Goal: Entertainment & Leisure: Consume media (video, audio)

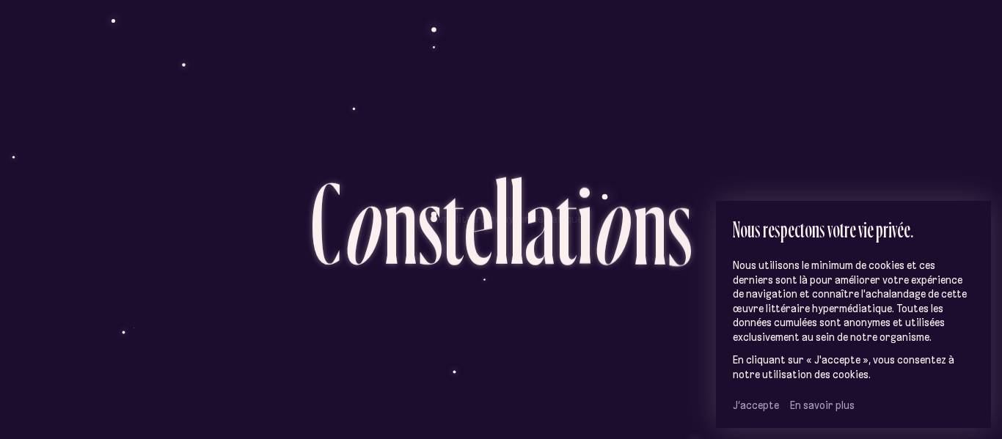
click at [752, 411] on span "J’accepte" at bounding box center [756, 405] width 46 height 13
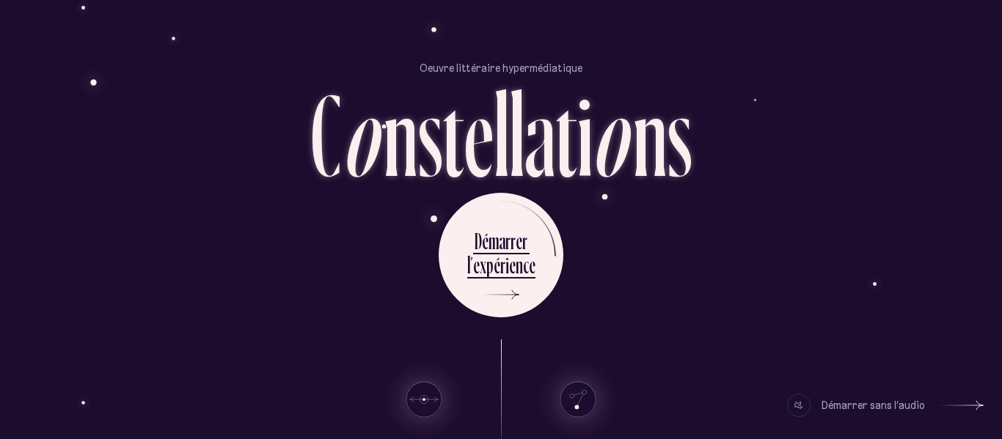
click at [794, 401] on div at bounding box center [798, 405] width 23 height 23
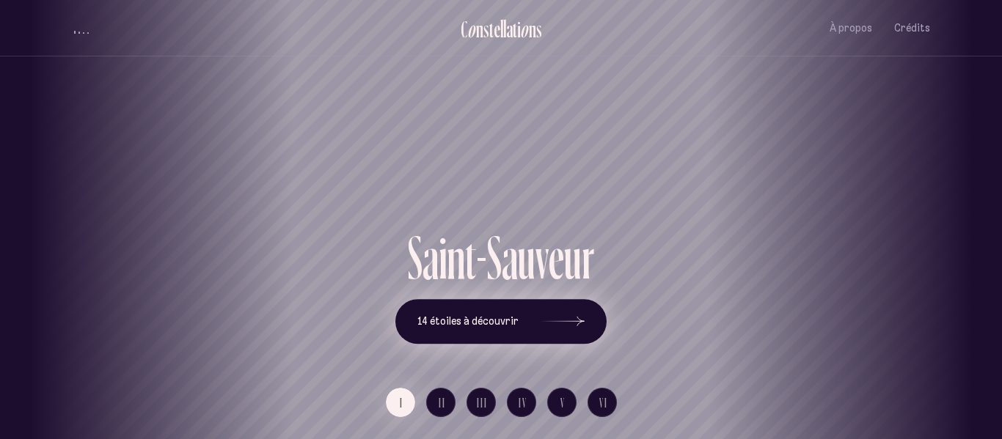
click at [544, 329] on icon at bounding box center [563, 322] width 44 height 110
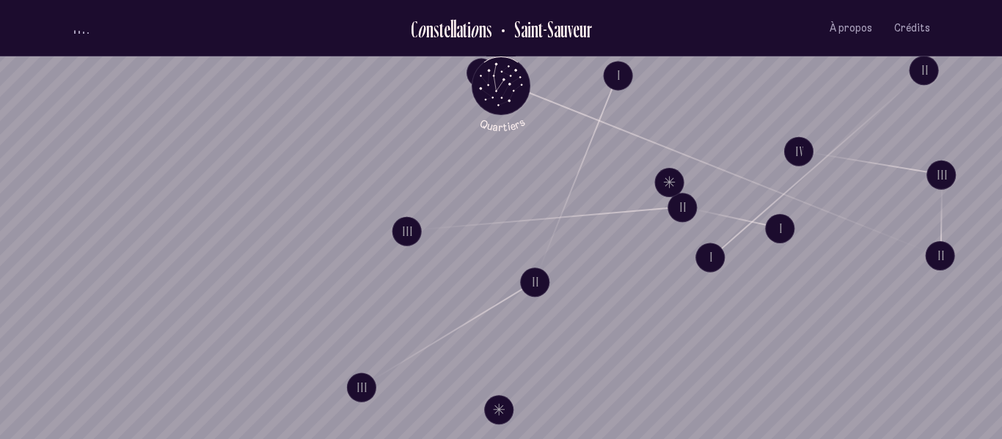
click at [83, 27] on button "volume audio" at bounding box center [81, 28] width 19 height 15
click at [80, 32] on div "volume audio" at bounding box center [81, 28] width 15 height 11
click at [81, 27] on button "volume audio" at bounding box center [81, 28] width 19 height 15
click at [487, 77] on icon "Retour au menu principal" at bounding box center [501, 84] width 44 height 44
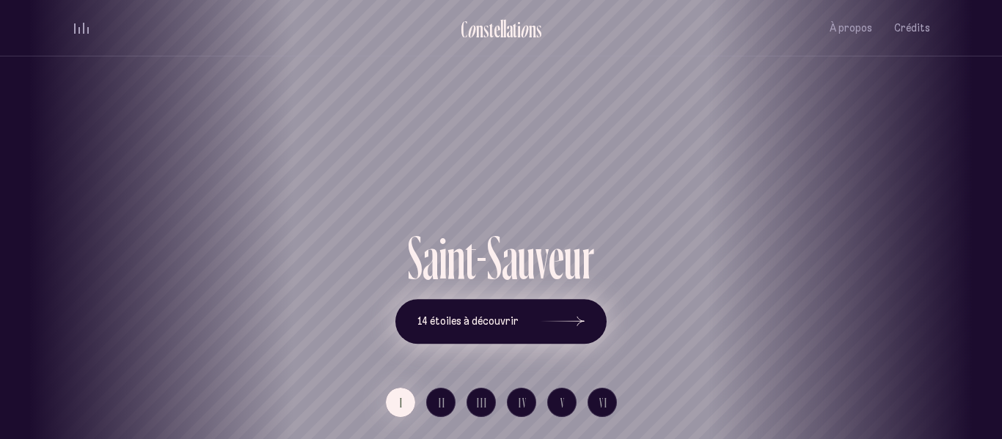
click at [486, 318] on span "14 étoiles à découvrir" at bounding box center [467, 321] width 101 height 12
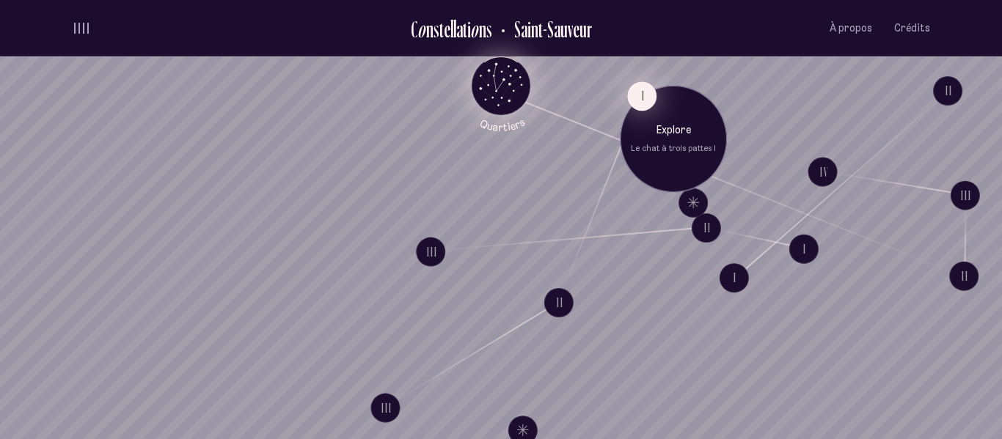
click at [641, 89] on button "I" at bounding box center [641, 95] width 29 height 29
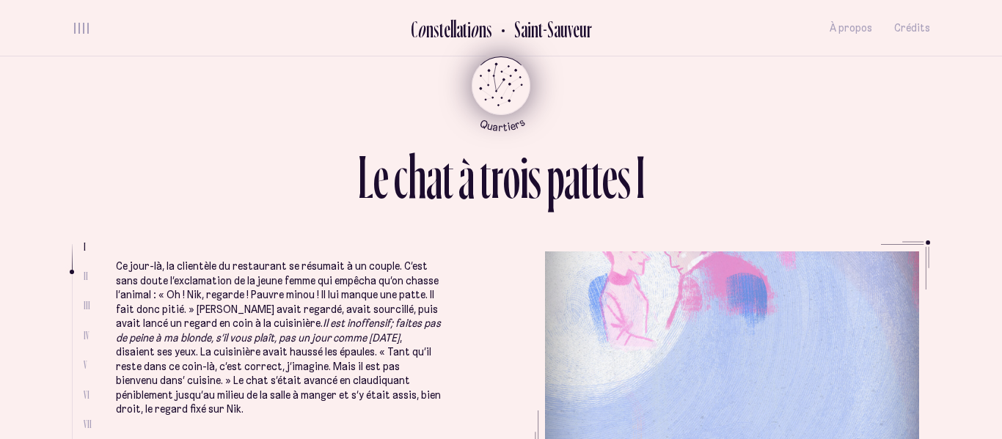
scroll to position [358, 0]
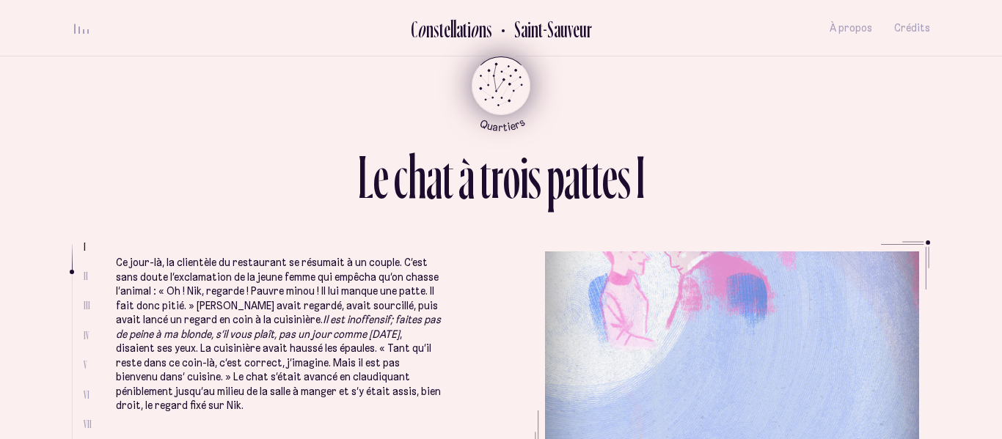
click at [785, 332] on ul "Le jour où le chat à trois pattes du quartier [GEOGRAPHIC_DATA] est entré, comm…" at bounding box center [523, 351] width 814 height 220
click at [928, 246] on ul "Le jour où le chat à trois pattes du quartier [GEOGRAPHIC_DATA] est entré, comm…" at bounding box center [523, 351] width 814 height 220
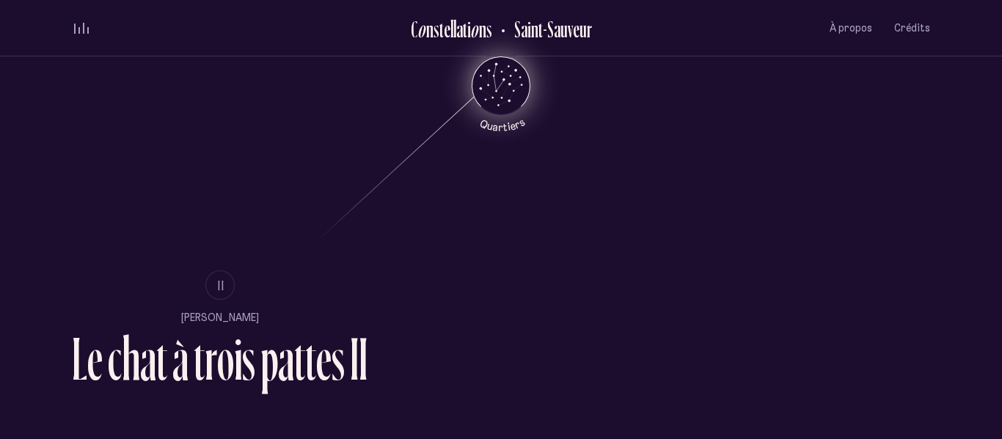
scroll to position [821, 0]
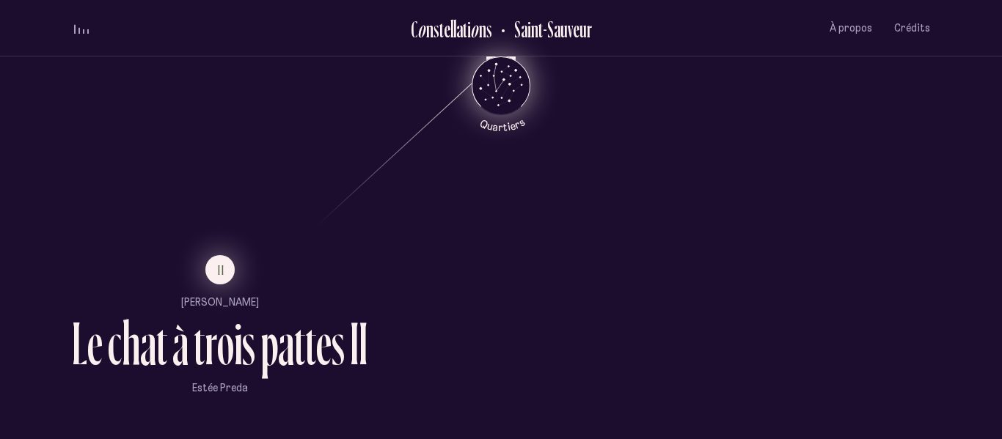
click at [223, 269] on span "II" at bounding box center [221, 270] width 7 height 12
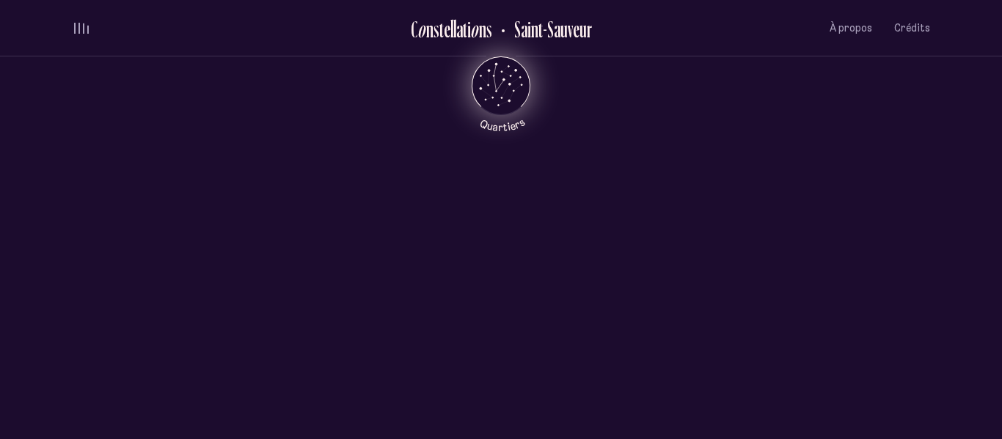
scroll to position [0, 0]
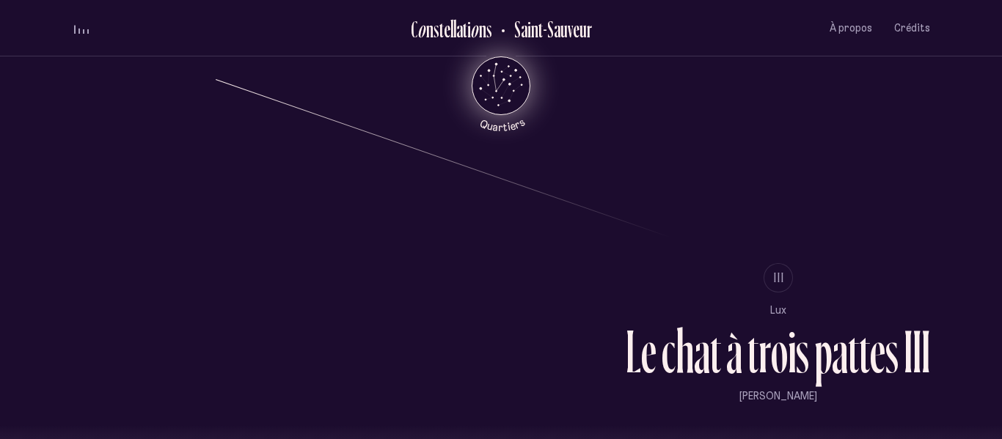
scroll to position [1158, 0]
click at [771, 274] on button "III" at bounding box center [778, 278] width 29 height 29
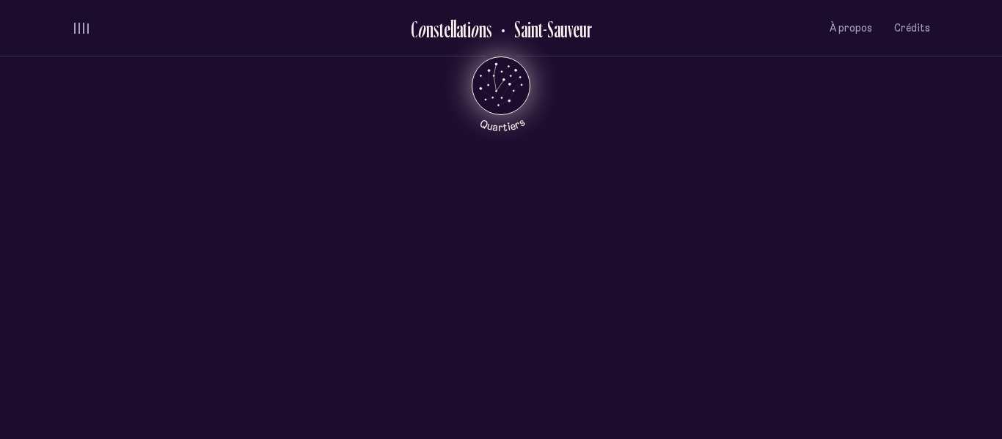
scroll to position [0, 0]
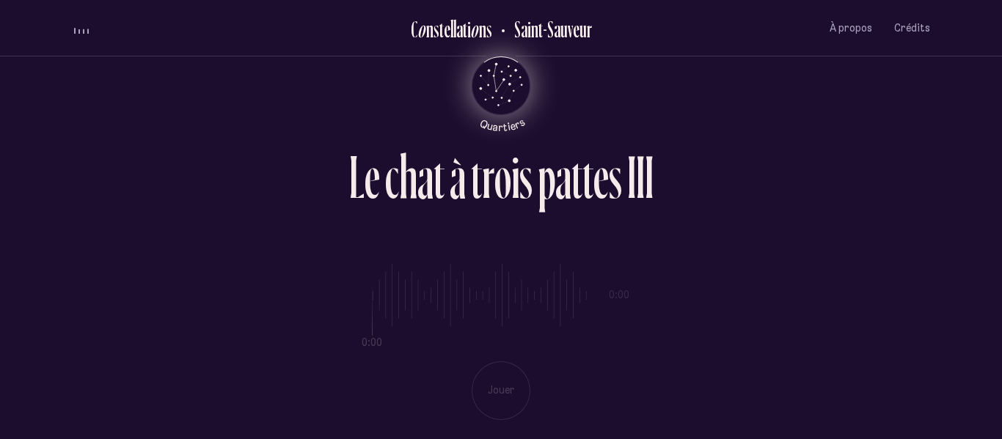
click at [494, 99] on icon "Quartiers" at bounding box center [501, 109] width 86 height 45
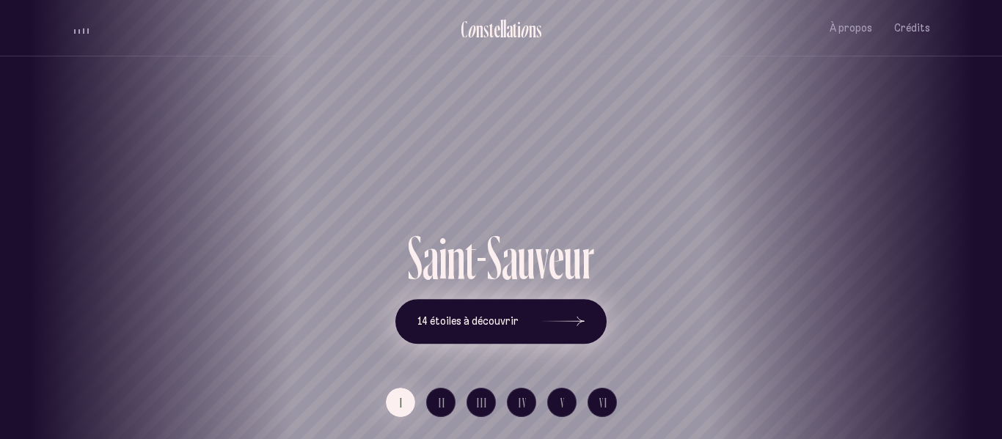
click at [523, 315] on button "14 étoiles à découvrir" at bounding box center [500, 321] width 211 height 45
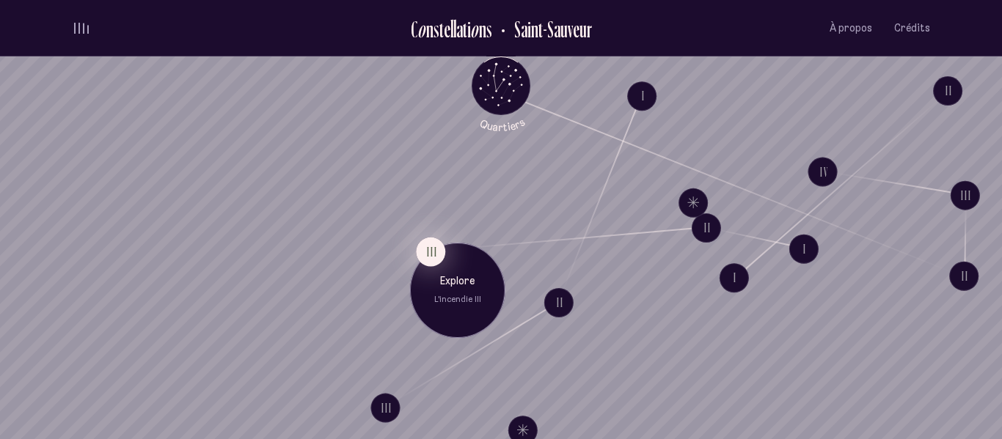
click at [428, 247] on button "III" at bounding box center [430, 251] width 29 height 29
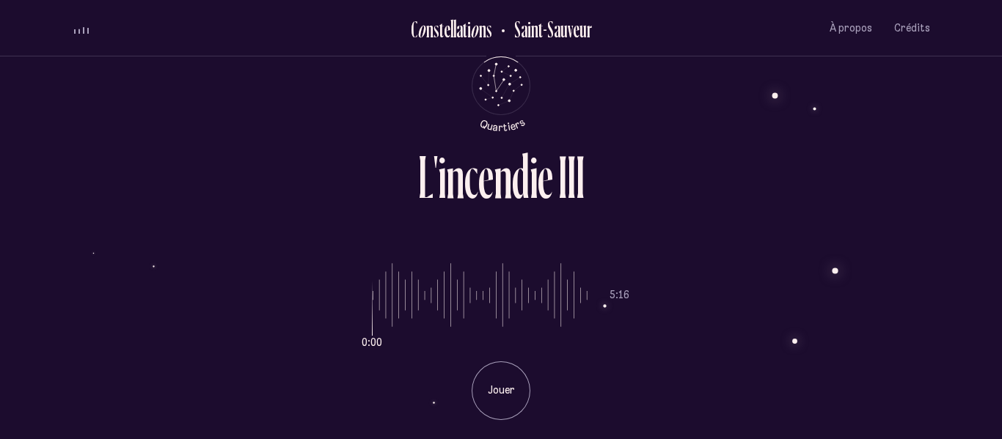
click at [502, 384] on p "Jouer" at bounding box center [501, 391] width 37 height 15
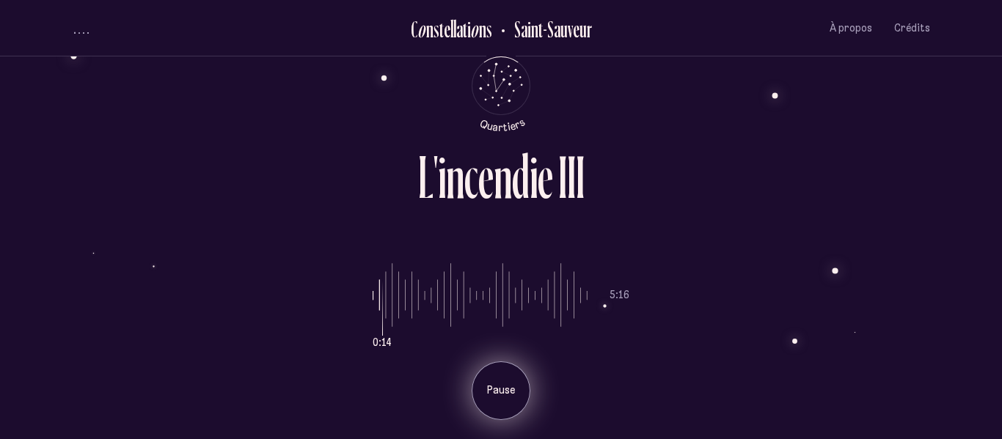
click at [494, 396] on p "Pause" at bounding box center [501, 391] width 37 height 15
click at [509, 72] on icon "Retour au menu principal" at bounding box center [501, 84] width 44 height 44
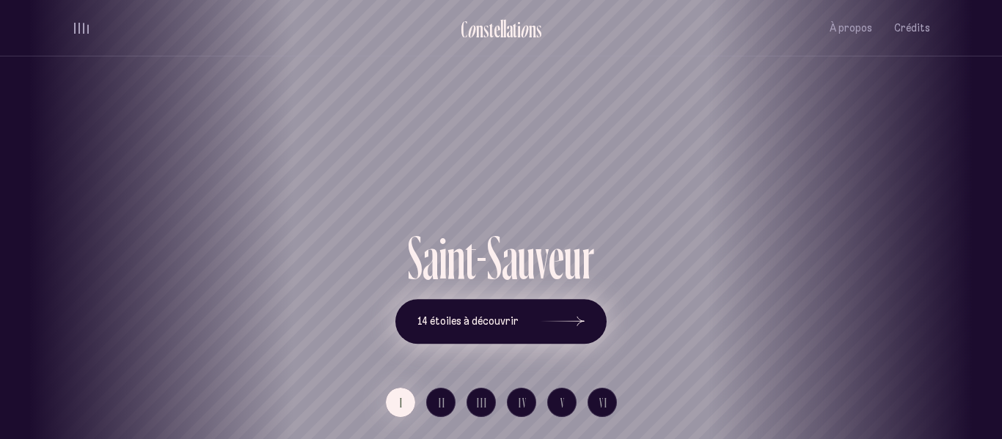
click at [537, 323] on button "14 étoiles à découvrir" at bounding box center [500, 321] width 211 height 45
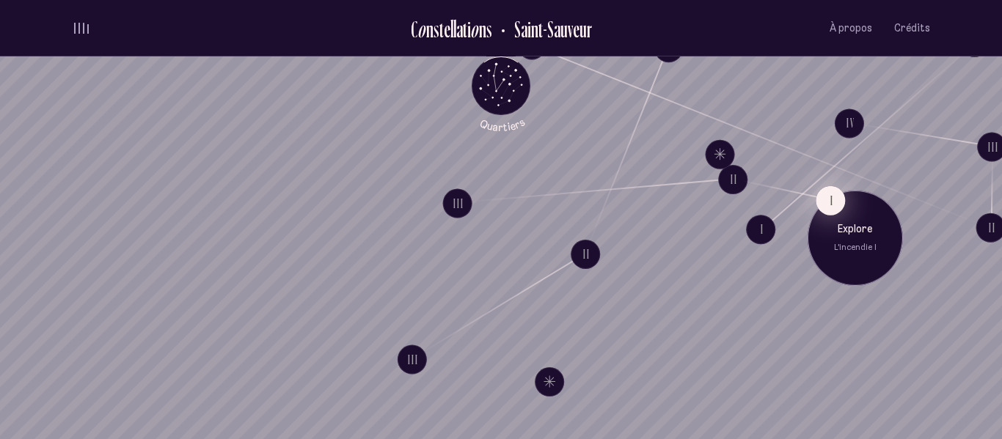
click at [833, 197] on button "I" at bounding box center [830, 200] width 29 height 29
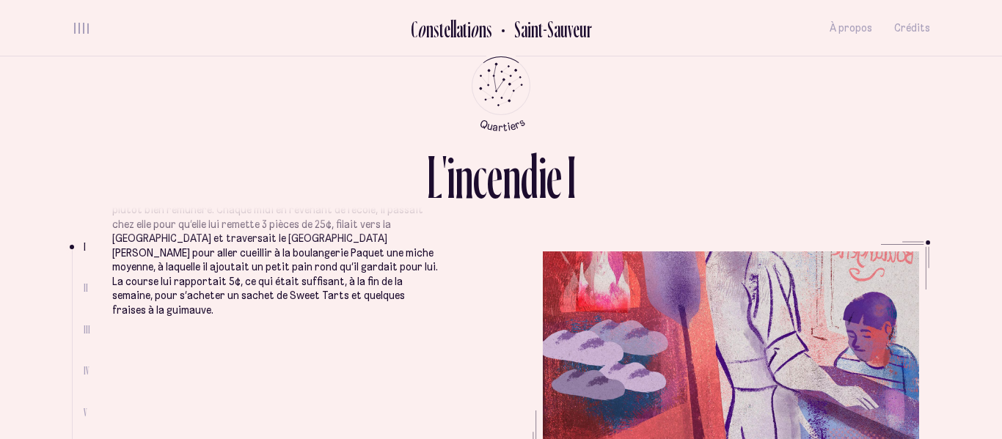
scroll to position [36, 0]
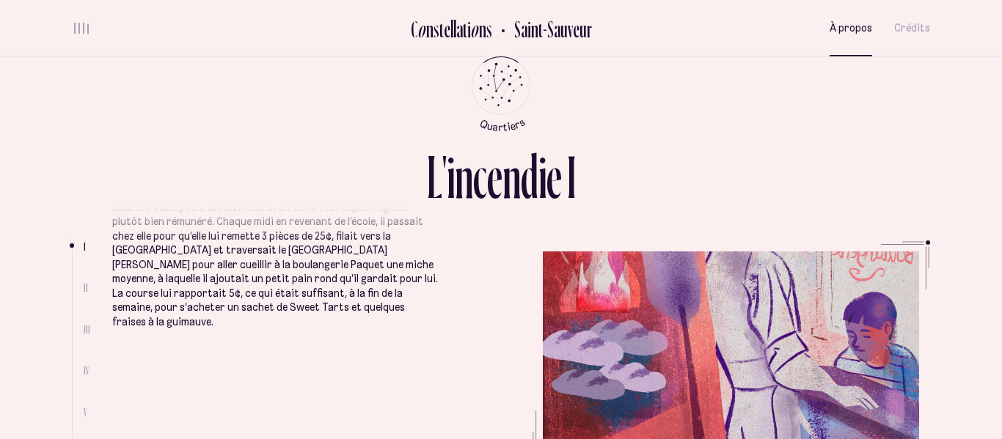
click at [848, 29] on span "À propos" at bounding box center [851, 28] width 43 height 12
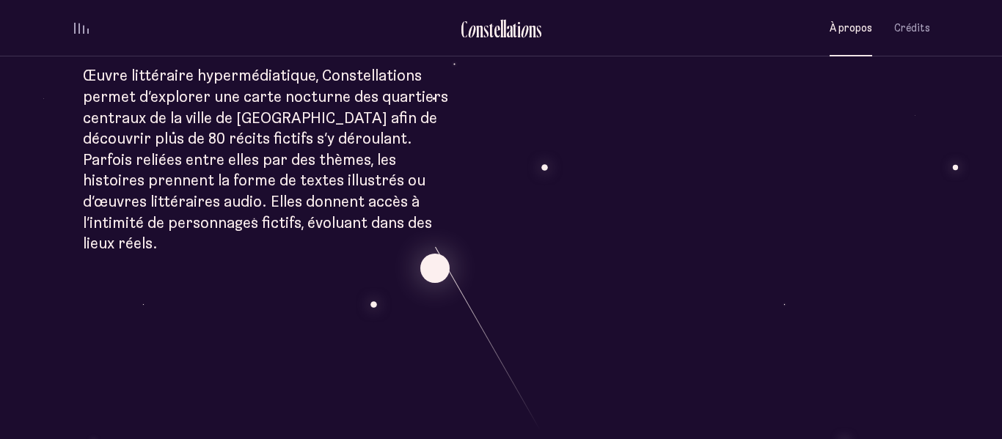
scroll to position [469, 0]
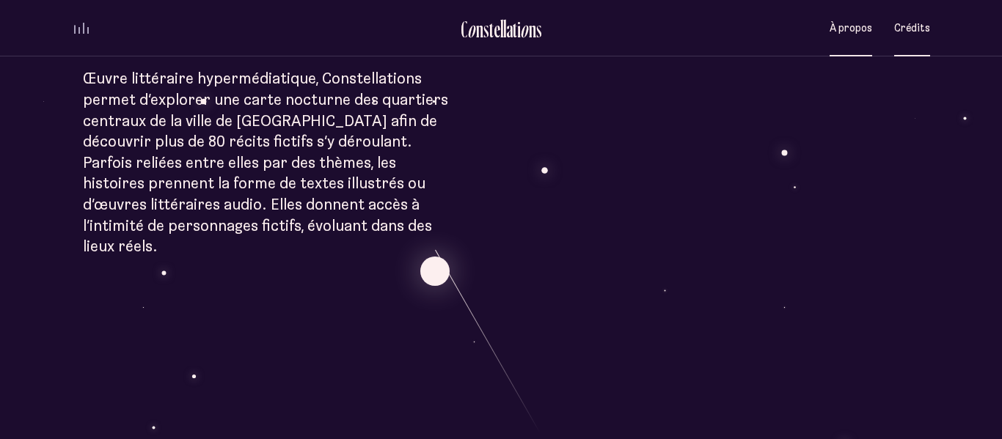
click at [905, 23] on span "Crédits" at bounding box center [912, 28] width 36 height 12
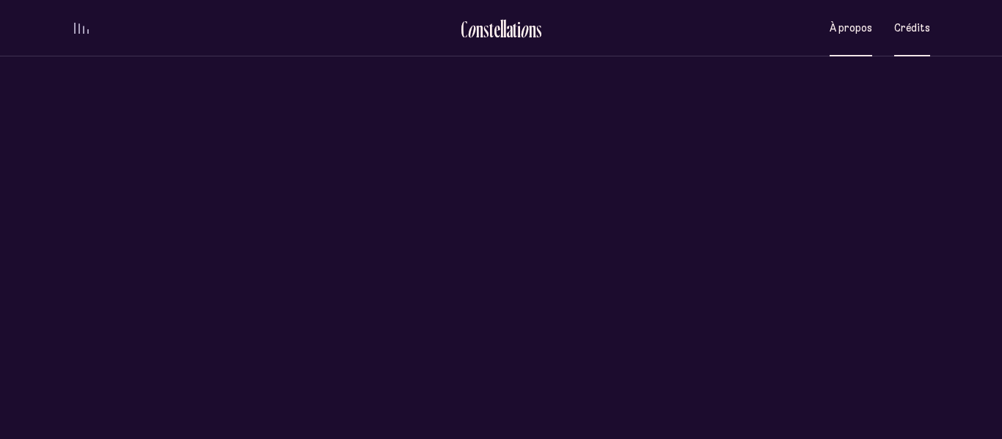
scroll to position [0, 0]
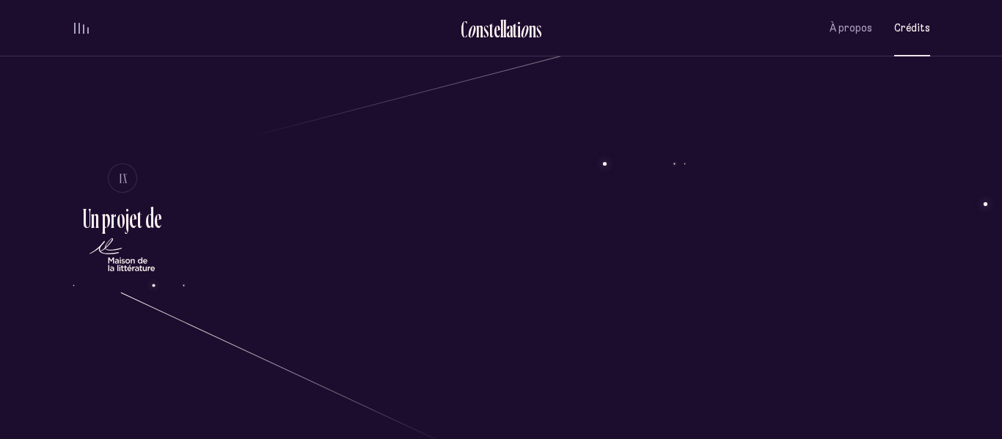
scroll to position [3612, 0]
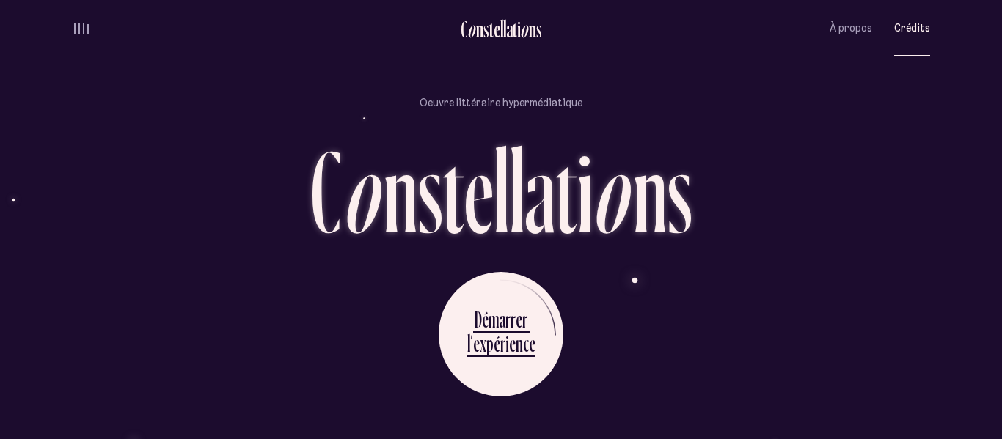
click at [535, 297] on ul "D é m a r r e r l ’ e x p é r i e n c e" at bounding box center [501, 334] width 125 height 125
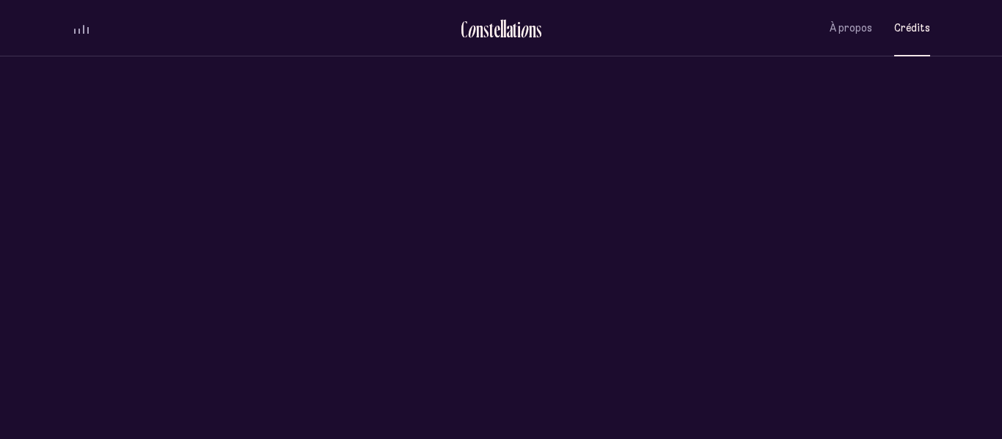
scroll to position [0, 0]
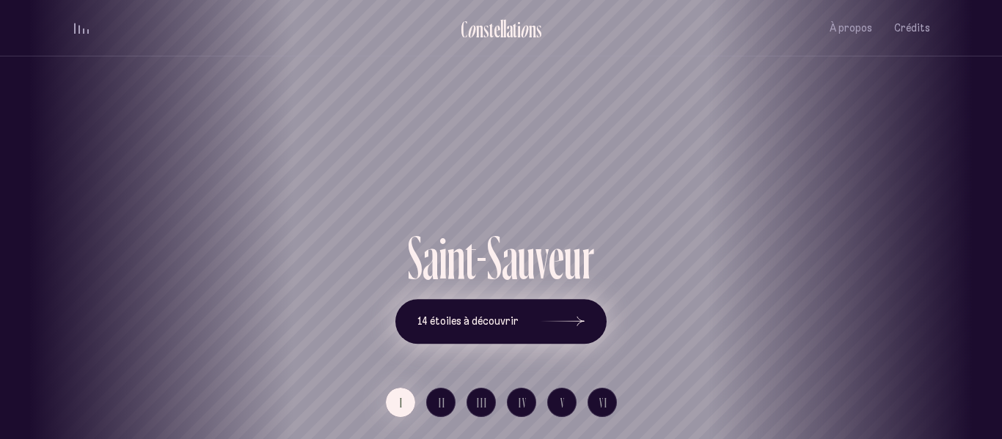
click at [532, 319] on button "14 étoiles à découvrir" at bounding box center [500, 321] width 211 height 45
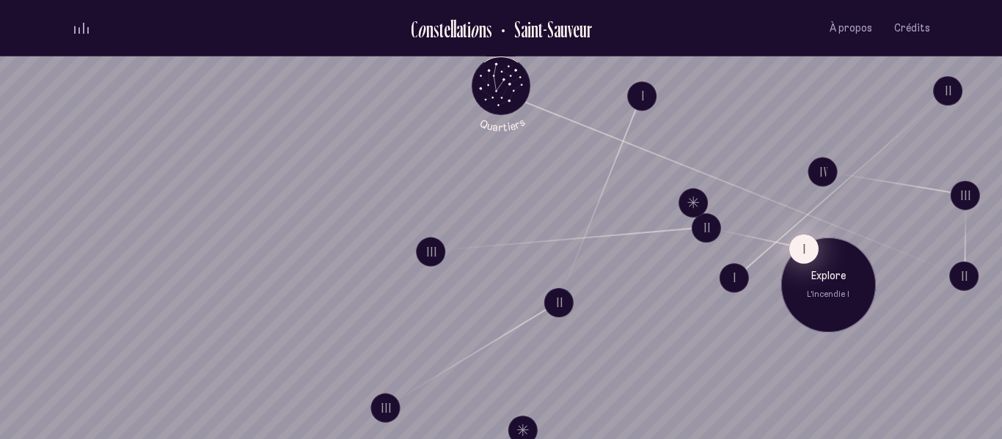
click at [806, 249] on button "I" at bounding box center [803, 248] width 29 height 29
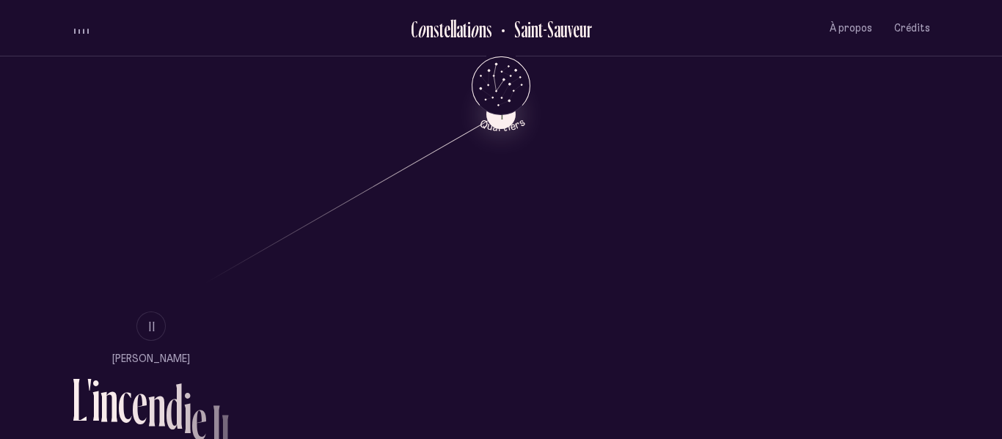
scroll to position [769, 0]
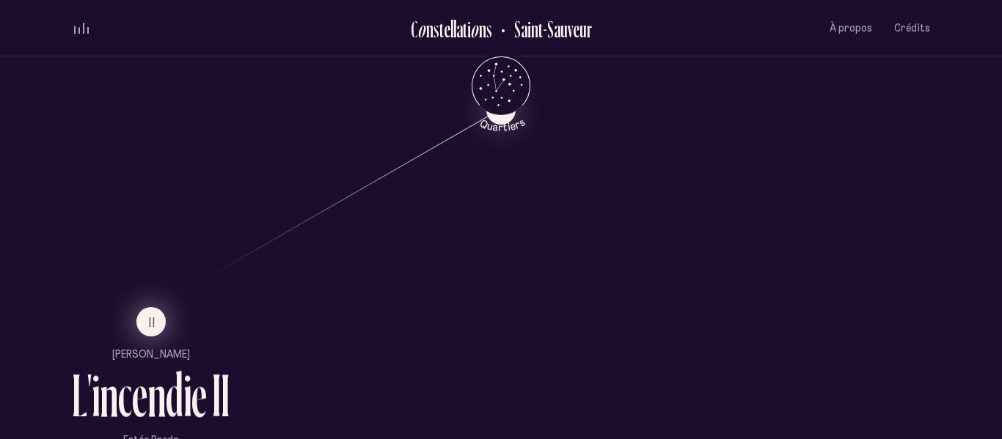
click at [147, 326] on button "II" at bounding box center [150, 321] width 29 height 29
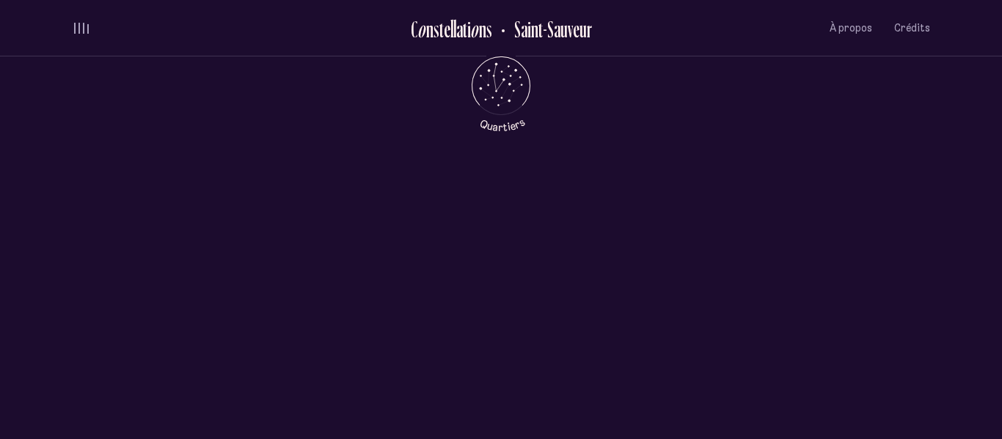
scroll to position [0, 0]
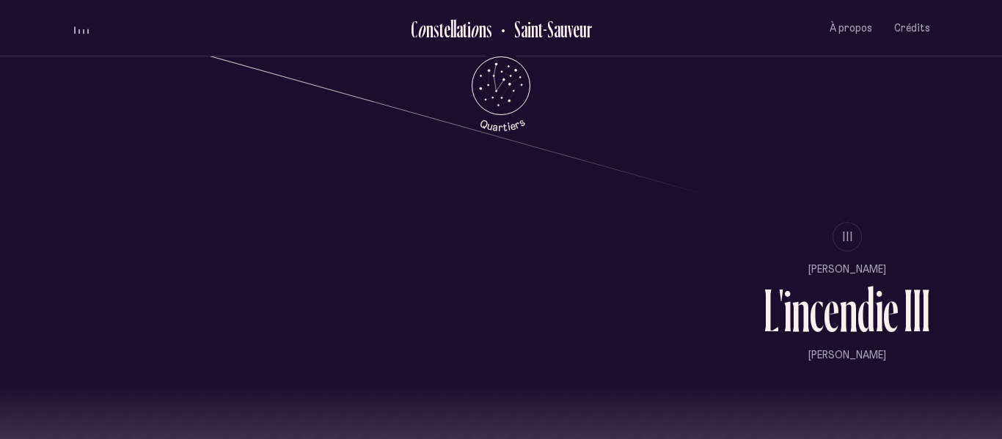
scroll to position [1199, 0]
click at [855, 233] on button "III" at bounding box center [846, 237] width 29 height 29
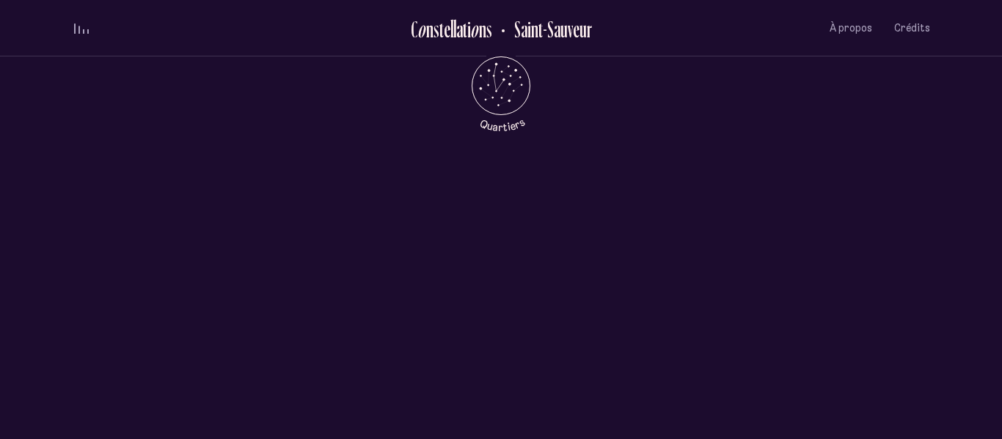
scroll to position [0, 0]
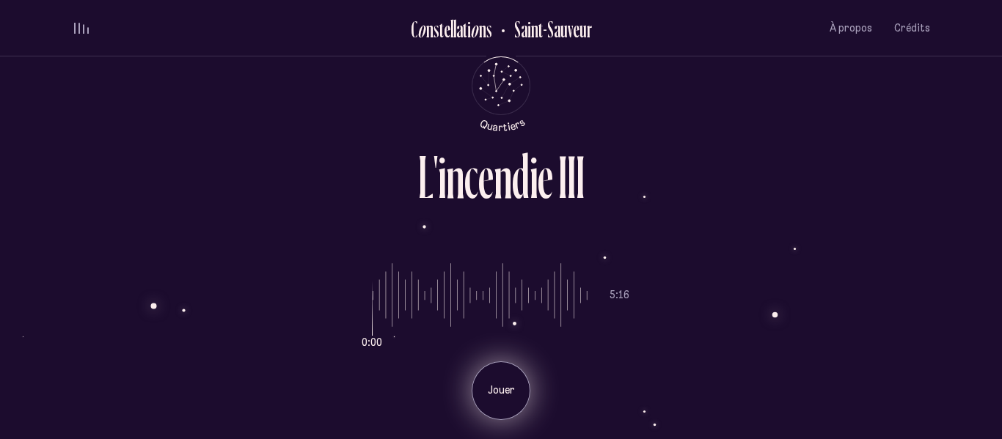
click at [494, 415] on div "Jouer" at bounding box center [501, 391] width 59 height 59
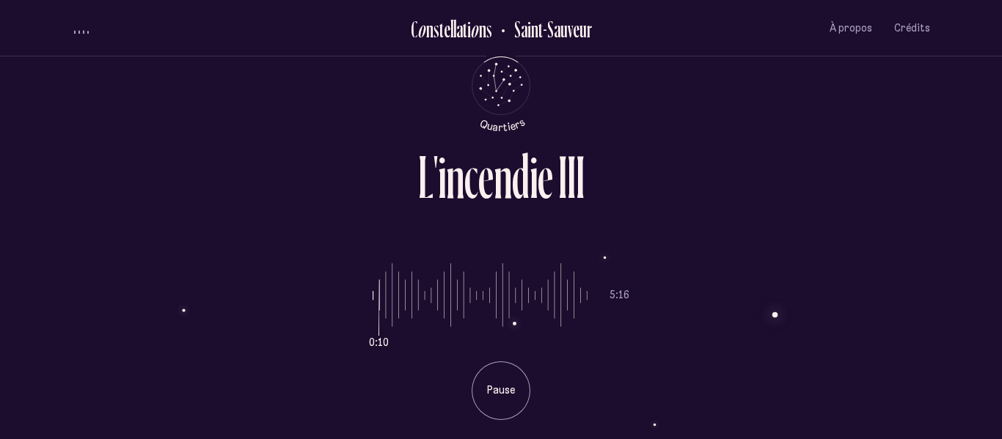
click at [373, 299] on input "range" at bounding box center [480, 296] width 215 height 110
drag, startPoint x: 376, startPoint y: 315, endPoint x: 351, endPoint y: 312, distance: 25.9
click at [373, 312] on input "range" at bounding box center [480, 296] width 215 height 110
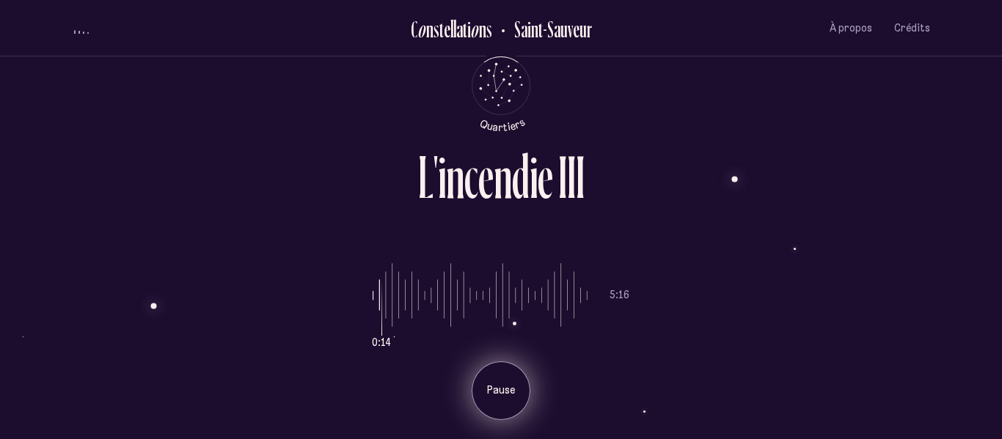
click at [505, 406] on div "Pause" at bounding box center [501, 391] width 59 height 59
click at [497, 398] on div "Jouer" at bounding box center [501, 391] width 59 height 59
click at [489, 380] on div "Pause" at bounding box center [501, 391] width 59 height 59
click at [489, 380] on div "Jouer" at bounding box center [501, 391] width 59 height 59
click at [489, 380] on div "Pause" at bounding box center [501, 391] width 59 height 59
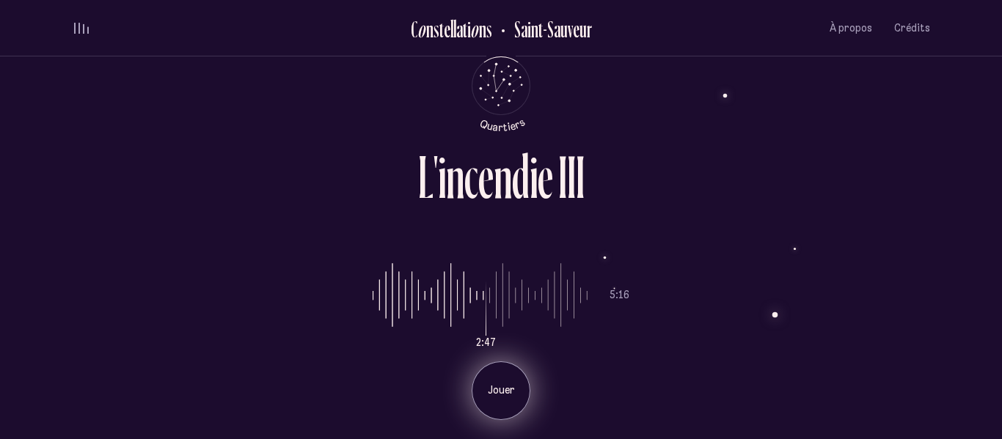
click at [489, 380] on div "Jouer" at bounding box center [501, 391] width 59 height 59
click at [489, 380] on div "Pause" at bounding box center [501, 391] width 59 height 59
click at [489, 380] on div "Jouer" at bounding box center [501, 391] width 59 height 59
click at [489, 380] on div "Pause" at bounding box center [501, 391] width 59 height 59
click at [489, 380] on div "Jouer" at bounding box center [501, 391] width 59 height 59
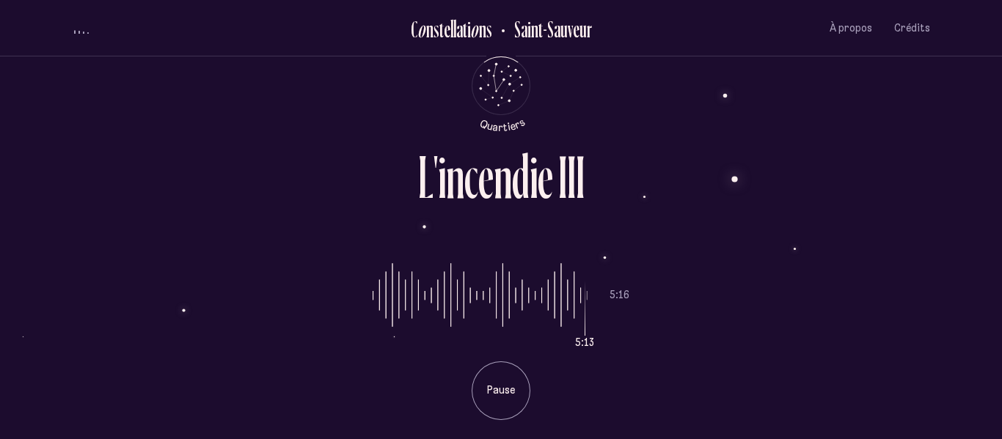
click at [543, 294] on input "range" at bounding box center [480, 296] width 215 height 110
click at [503, 296] on input "range" at bounding box center [480, 296] width 215 height 110
click at [523, 296] on input "range" at bounding box center [480, 296] width 215 height 110
type input "***"
click at [510, 298] on input "range" at bounding box center [480, 296] width 215 height 110
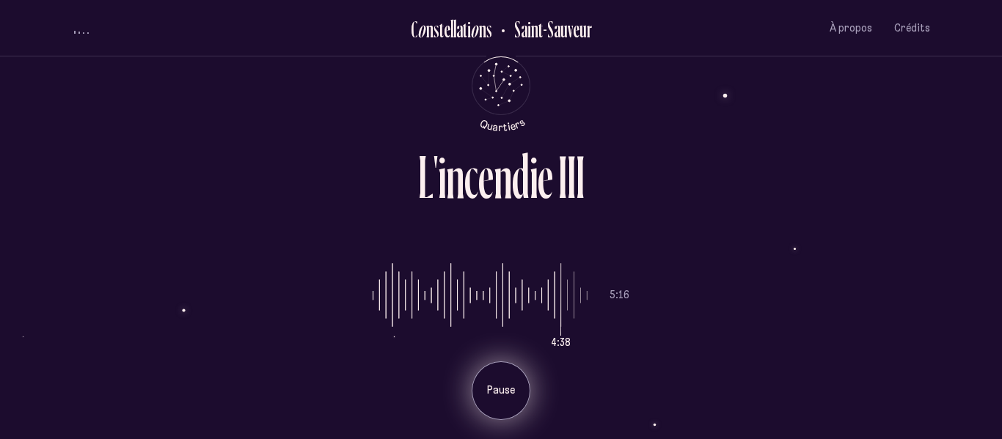
click at [491, 385] on p "Pause" at bounding box center [501, 391] width 37 height 15
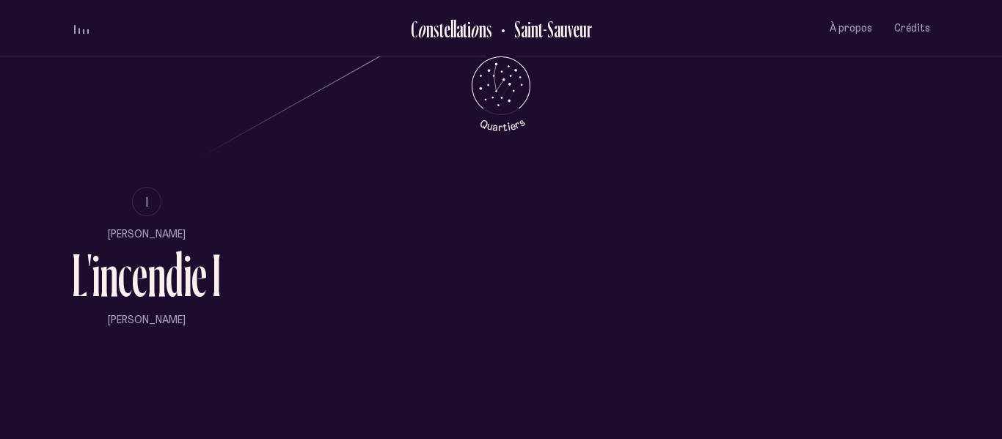
scroll to position [892, 0]
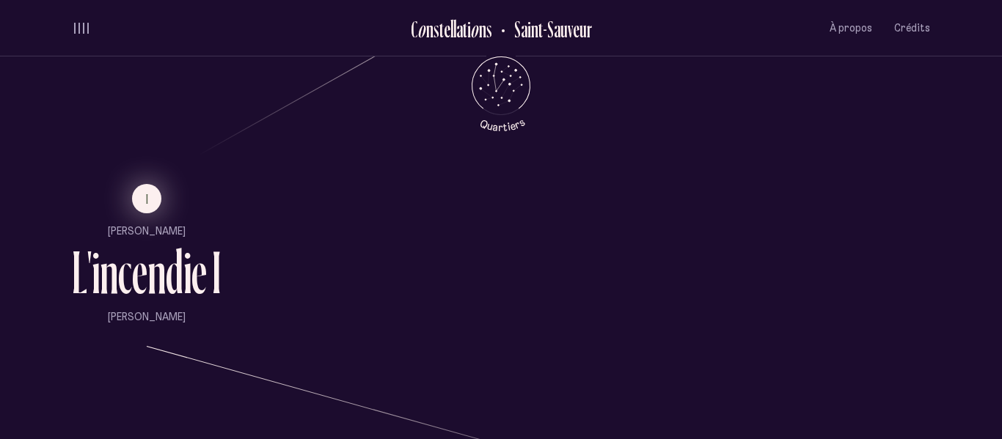
click at [149, 202] on span "I" at bounding box center [148, 199] width 4 height 12
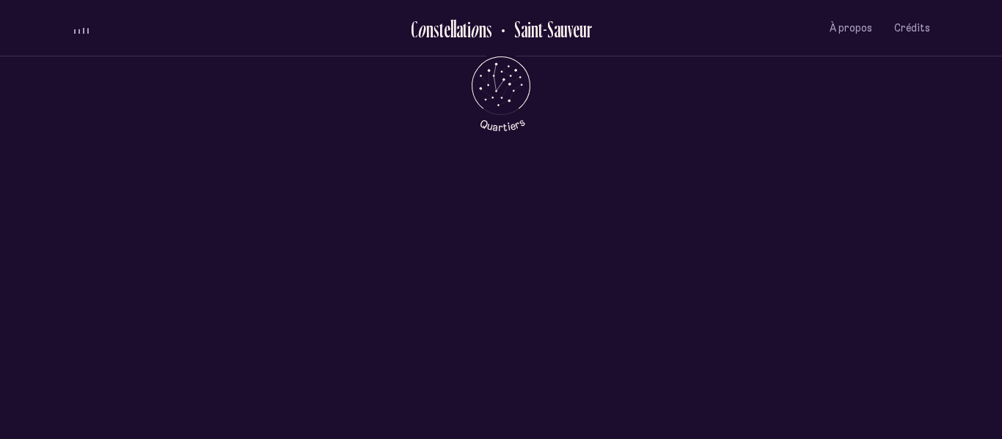
scroll to position [0, 0]
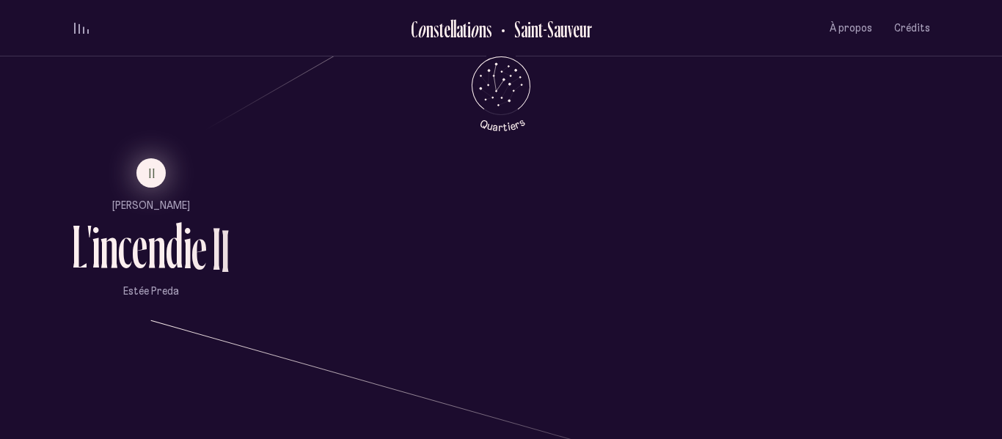
click at [146, 170] on button "II" at bounding box center [150, 172] width 29 height 29
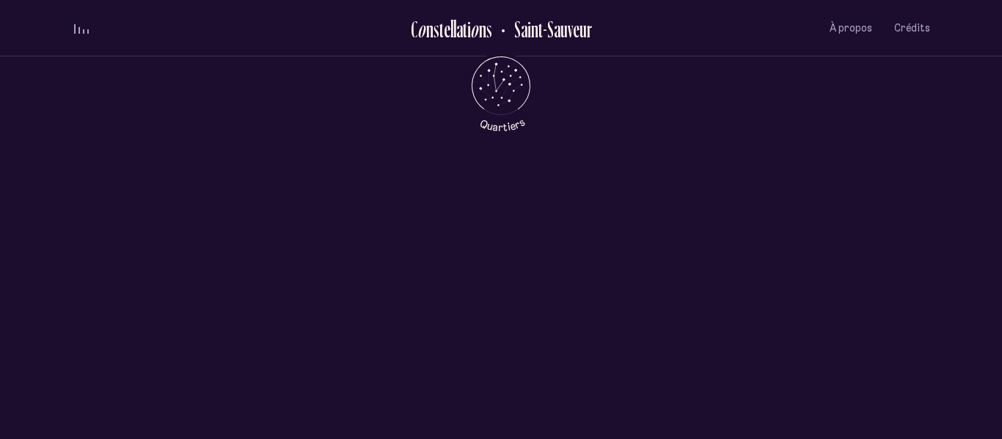
scroll to position [0, 0]
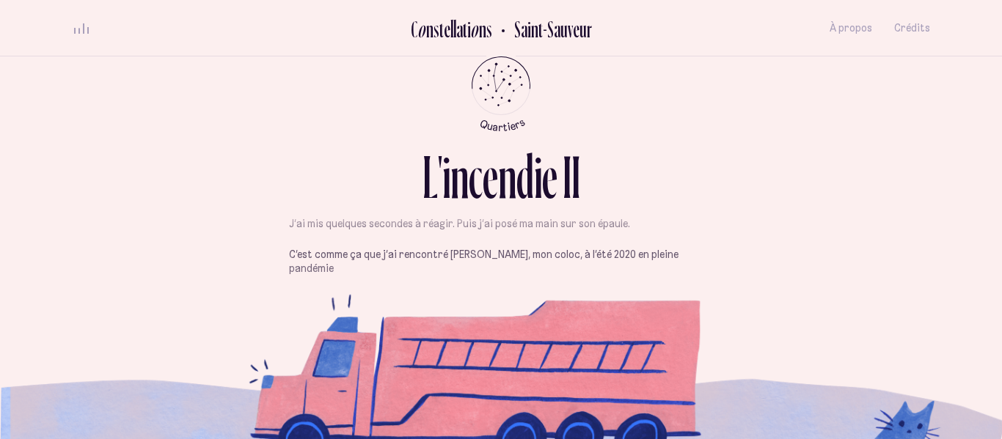
scroll to position [387, 0]
click at [393, 249] on div "Je venais tout juste de m’asseoir au bord de la fenêtre, au [GEOGRAPHIC_DATA], …" at bounding box center [501, 266] width 424 height 827
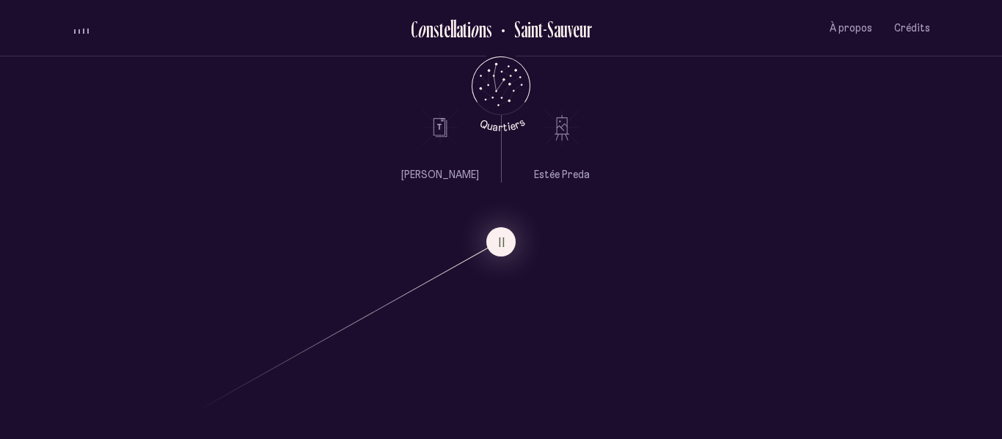
scroll to position [676, 0]
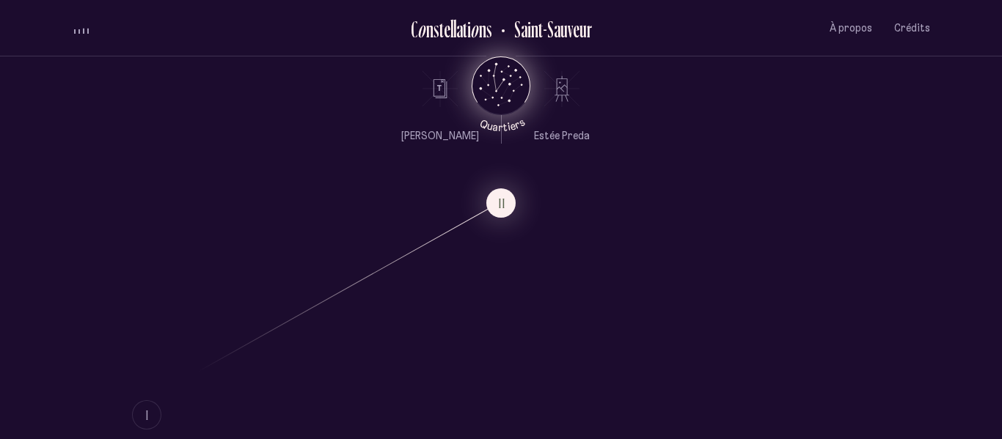
click at [503, 84] on icon "Retour au menu principal" at bounding box center [501, 84] width 44 height 44
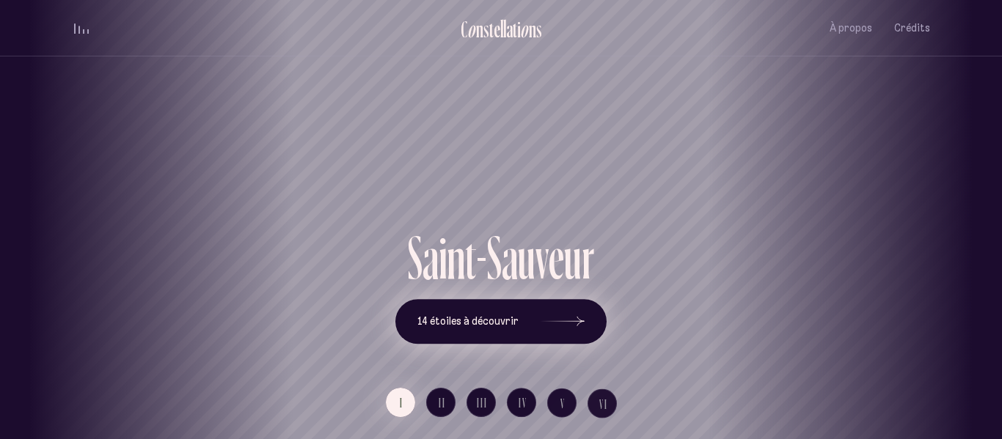
click at [509, 322] on span "14 étoiles à découvrir" at bounding box center [467, 321] width 101 height 12
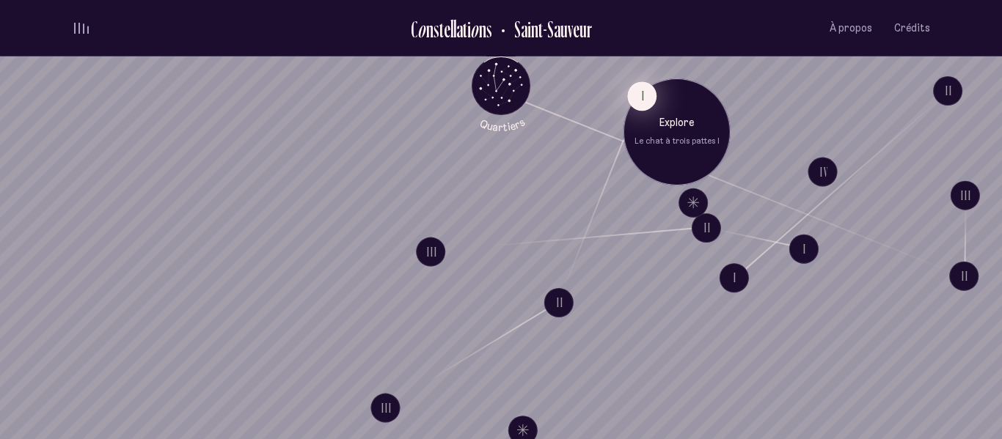
click at [635, 103] on button "I" at bounding box center [641, 95] width 29 height 29
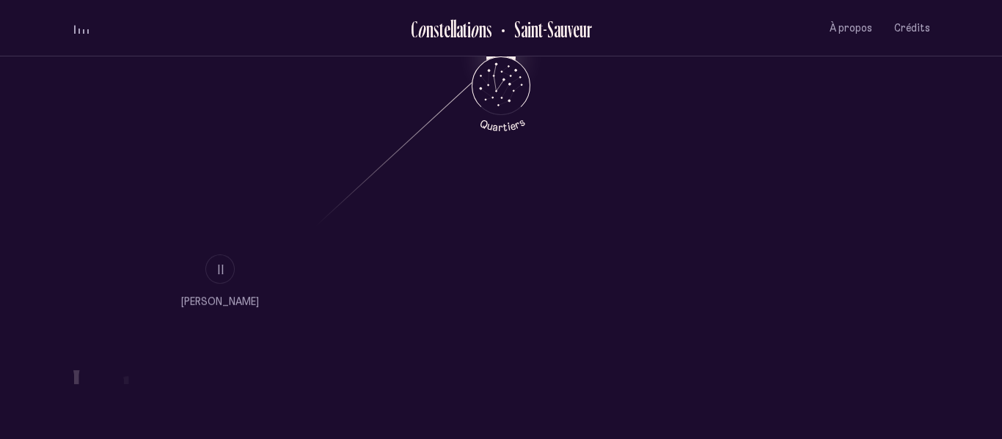
scroll to position [822, 0]
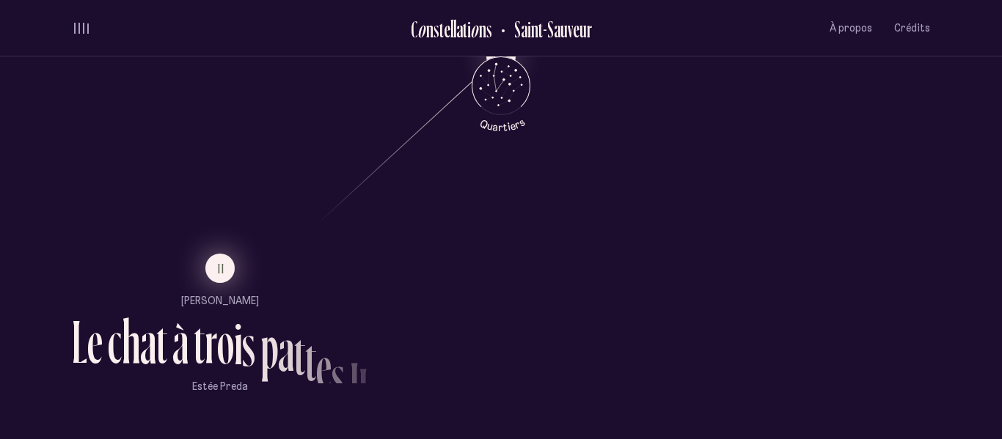
click at [219, 268] on span "II" at bounding box center [221, 269] width 7 height 12
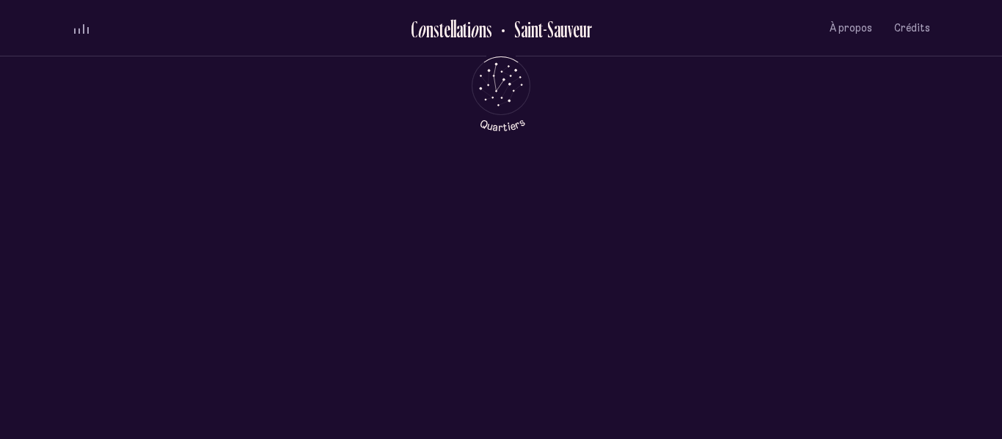
scroll to position [0, 0]
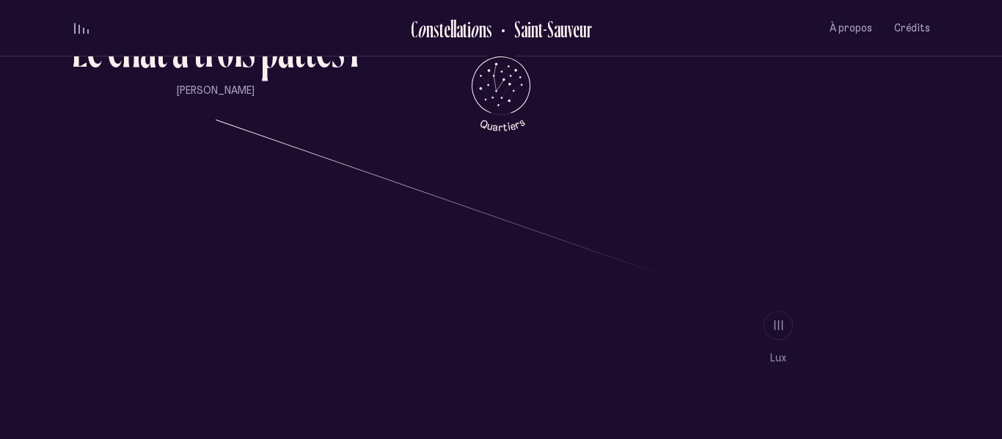
scroll to position [1125, 0]
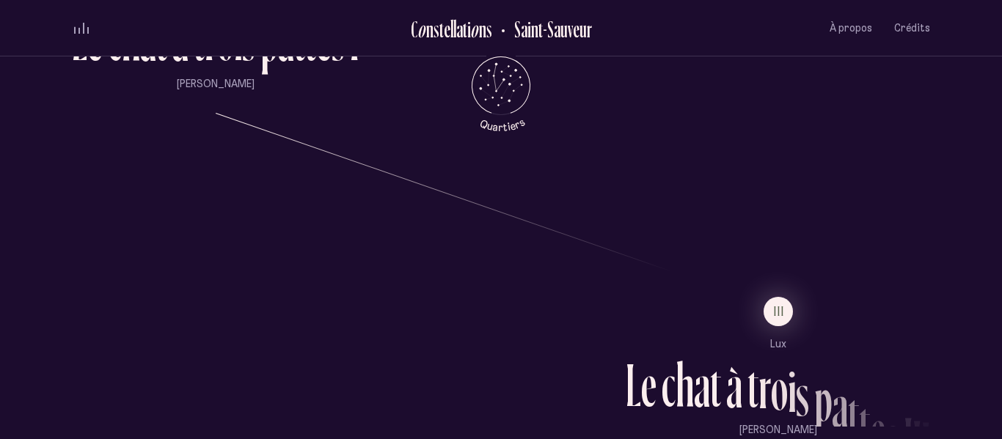
click at [795, 310] on li "III" at bounding box center [778, 311] width 304 height 29
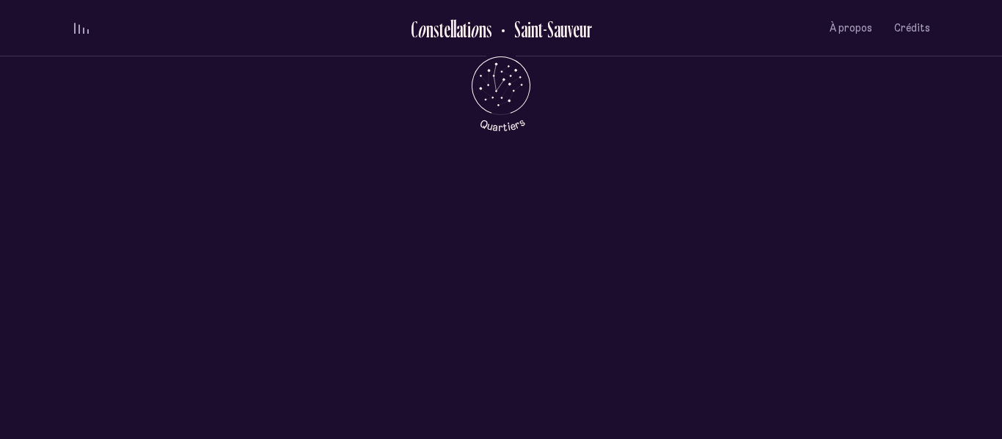
scroll to position [0, 0]
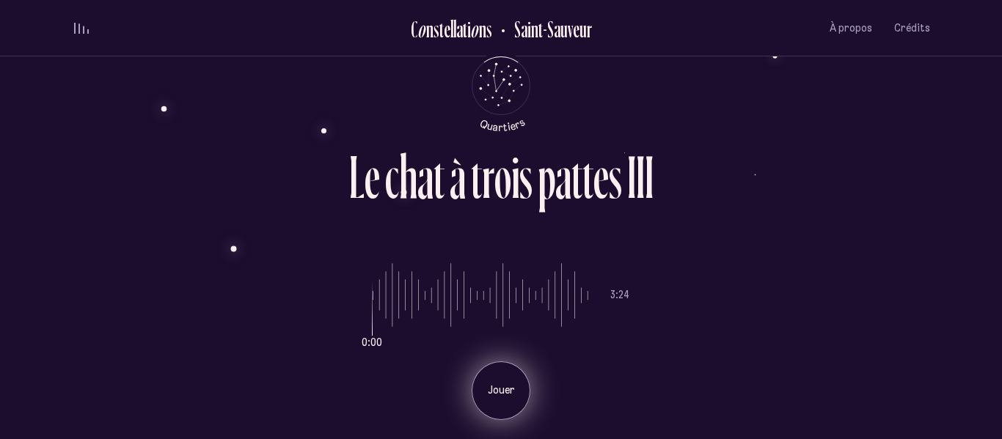
click at [508, 365] on div "Jouer" at bounding box center [501, 391] width 59 height 59
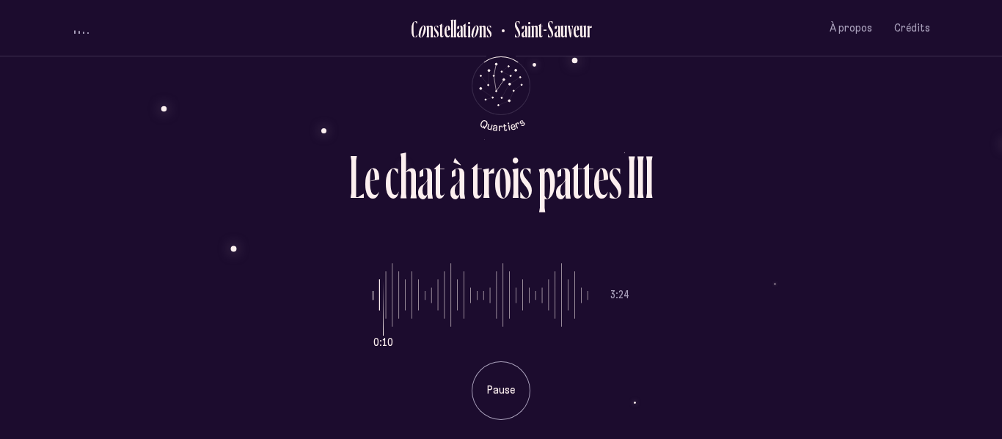
click at [415, 309] on input "range" at bounding box center [481, 296] width 216 height 110
type input "***"
click at [538, 303] on input "range" at bounding box center [481, 296] width 216 height 110
